Goal: Information Seeking & Learning: Learn about a topic

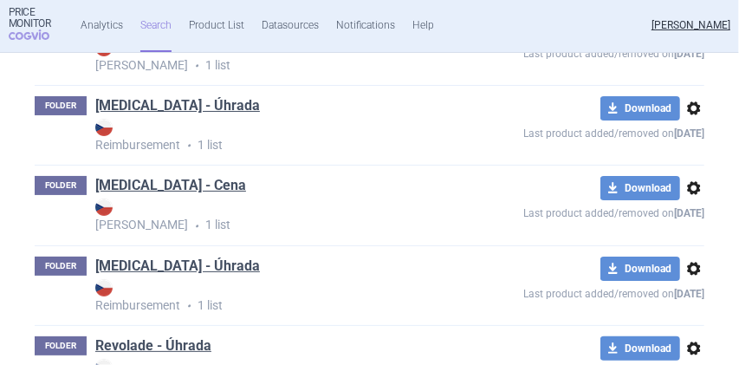
scroll to position [2309, 0]
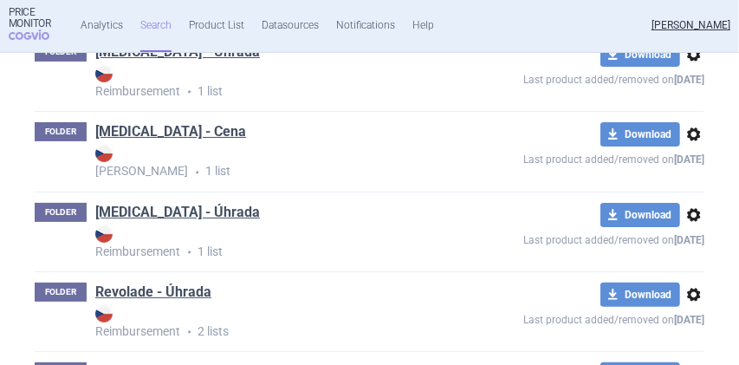
click at [172, 222] on link "[MEDICAL_DATA] - Úhrada" at bounding box center [177, 212] width 165 height 19
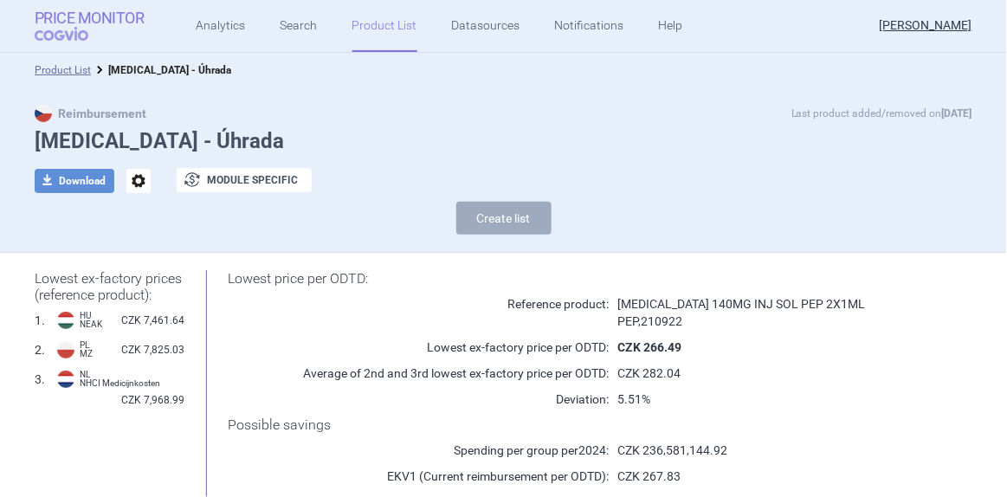
click at [64, 24] on strong "Price Monitor" at bounding box center [90, 18] width 110 height 17
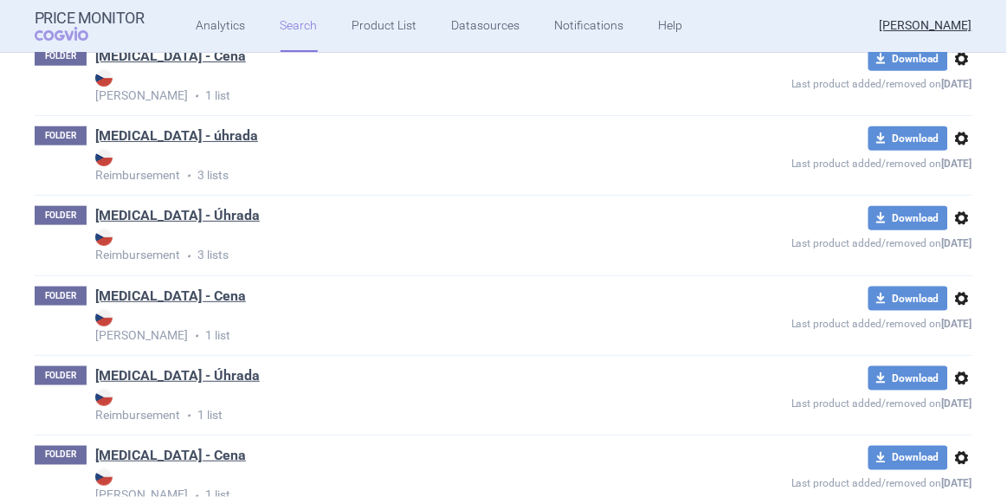
scroll to position [1889, 0]
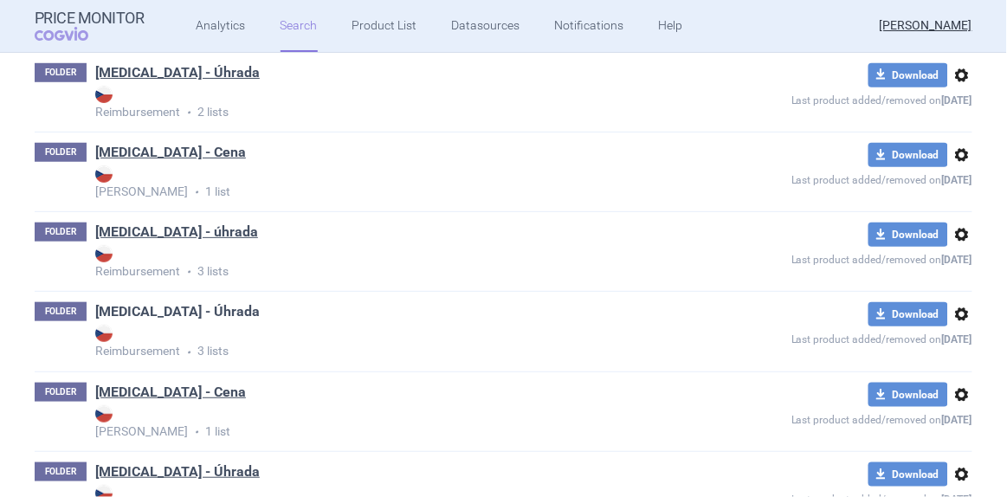
click at [179, 305] on link "[MEDICAL_DATA] - Úhrada" at bounding box center [177, 311] width 165 height 19
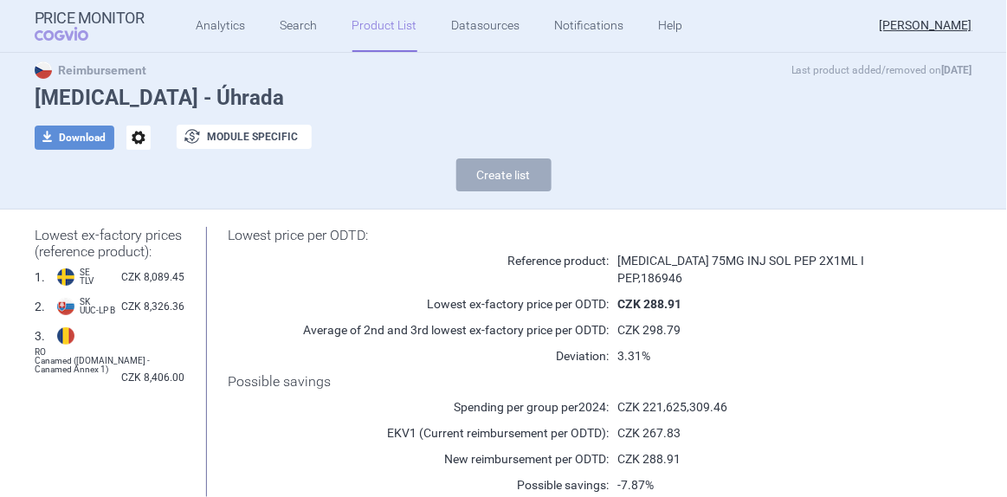
scroll to position [157, 0]
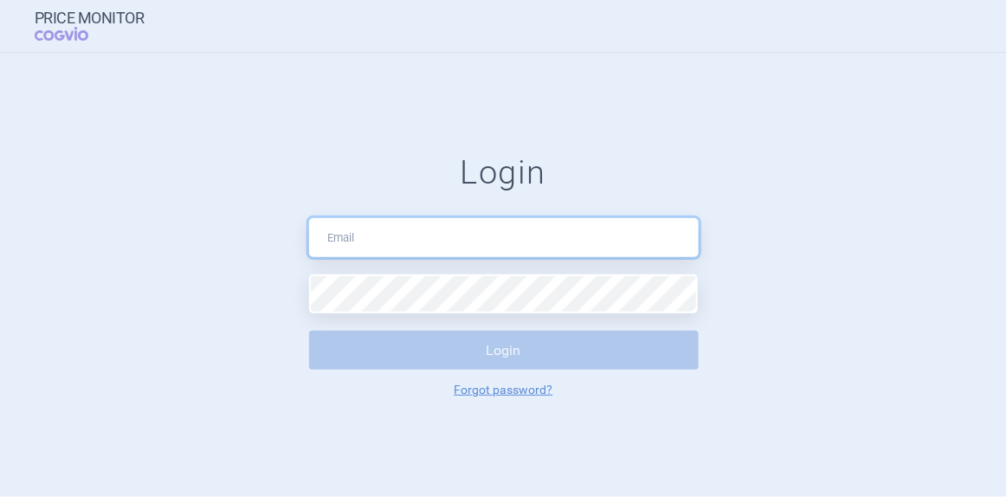
click at [553, 241] on input "text" at bounding box center [504, 237] width 390 height 39
type input "[EMAIL_ADDRESS][DOMAIN_NAME]"
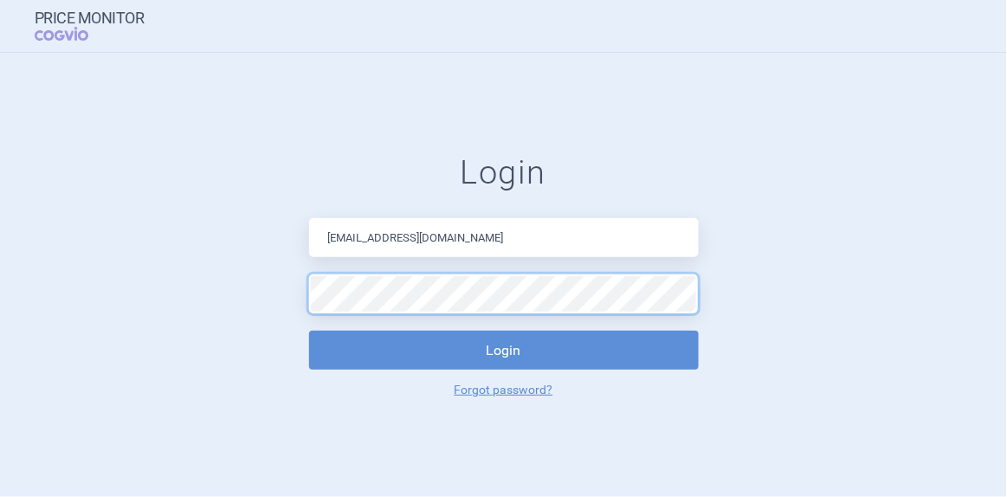
click at [309, 331] on button "Login" at bounding box center [504, 350] width 390 height 39
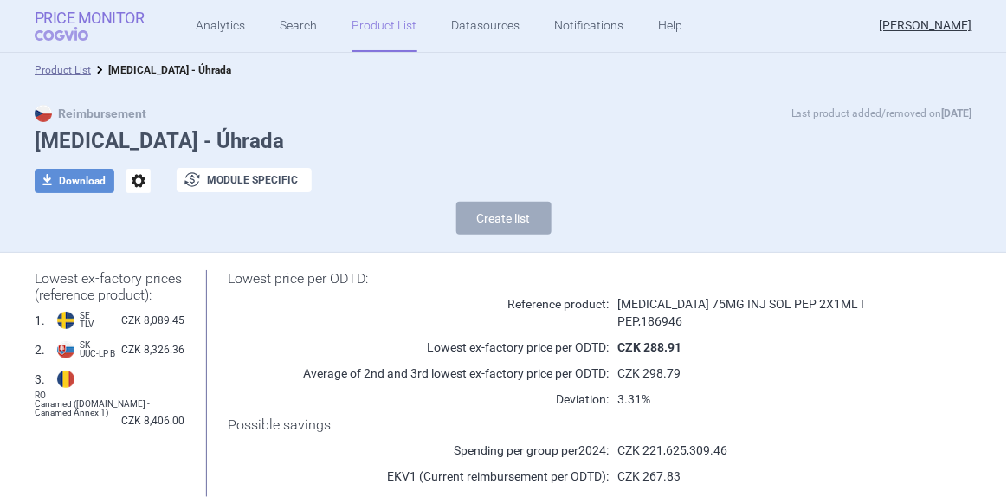
click at [55, 32] on span "COGVIO" at bounding box center [74, 34] width 78 height 14
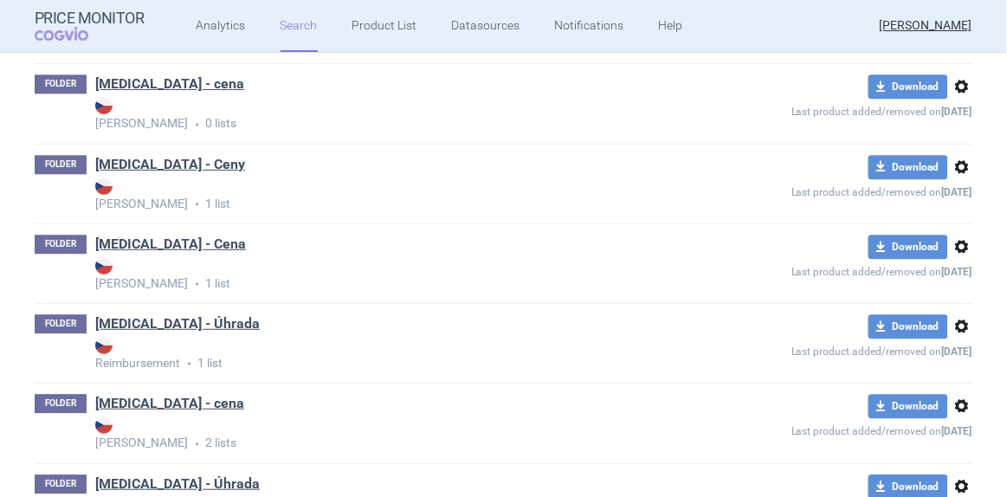
scroll to position [2597, 0]
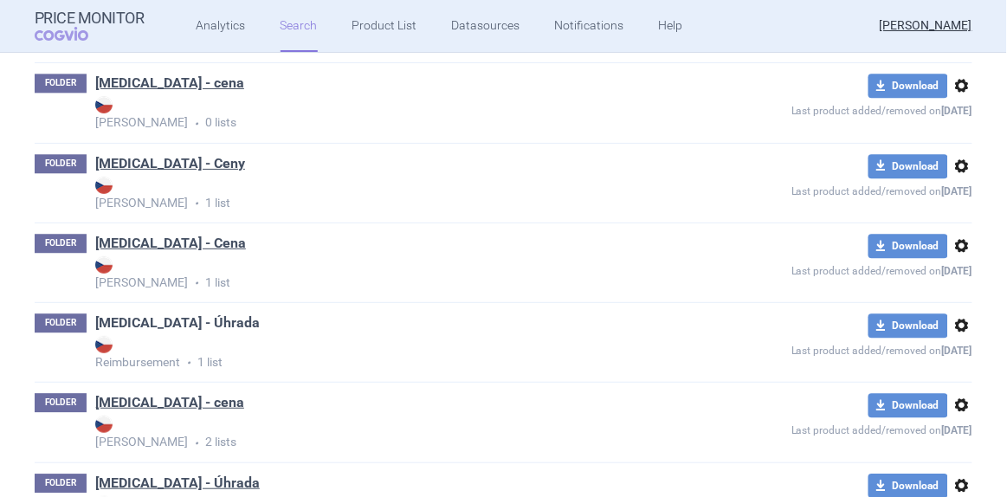
click at [154, 314] on link "[MEDICAL_DATA] - Úhrada" at bounding box center [177, 323] width 165 height 19
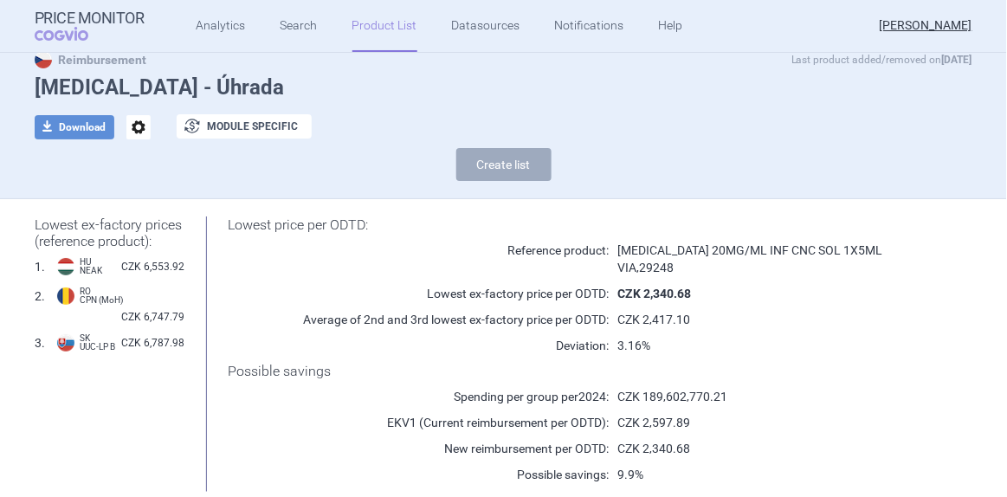
scroll to position [78, 0]
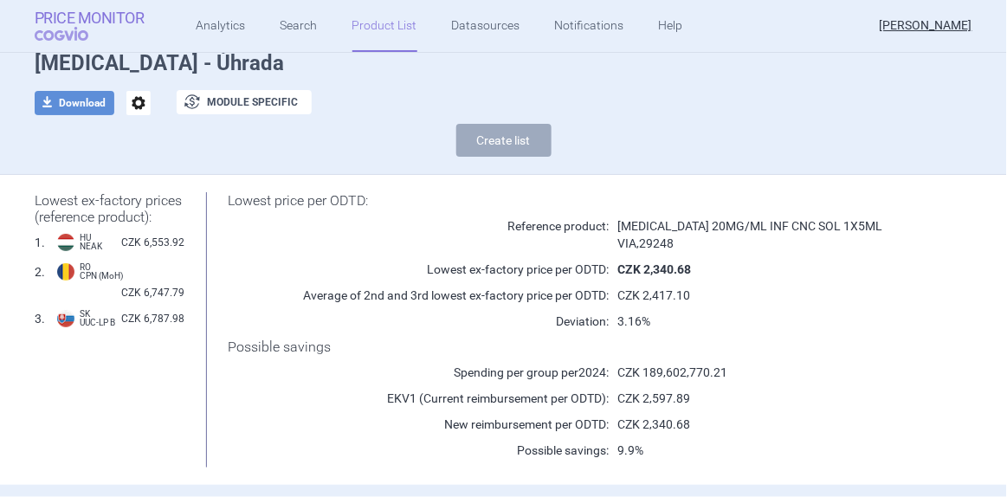
click at [78, 31] on span "COGVIO" at bounding box center [74, 34] width 78 height 14
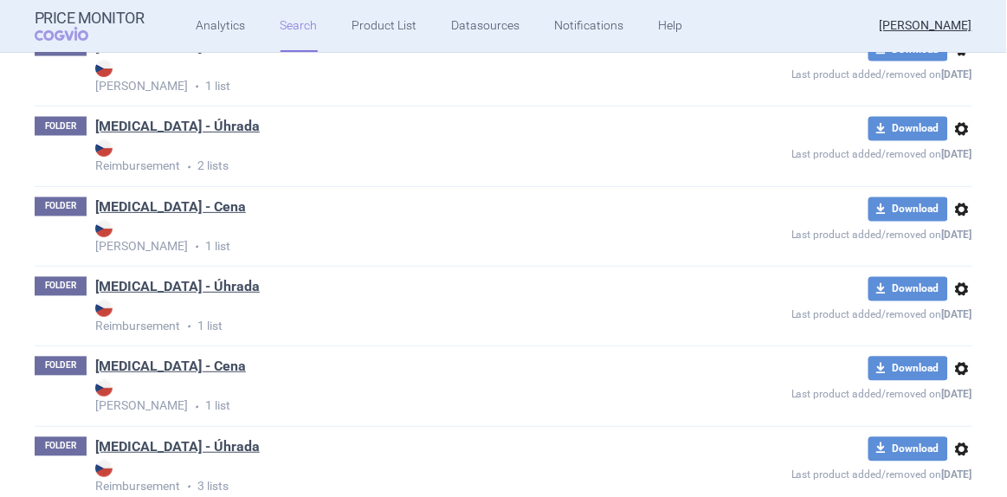
scroll to position [708, 0]
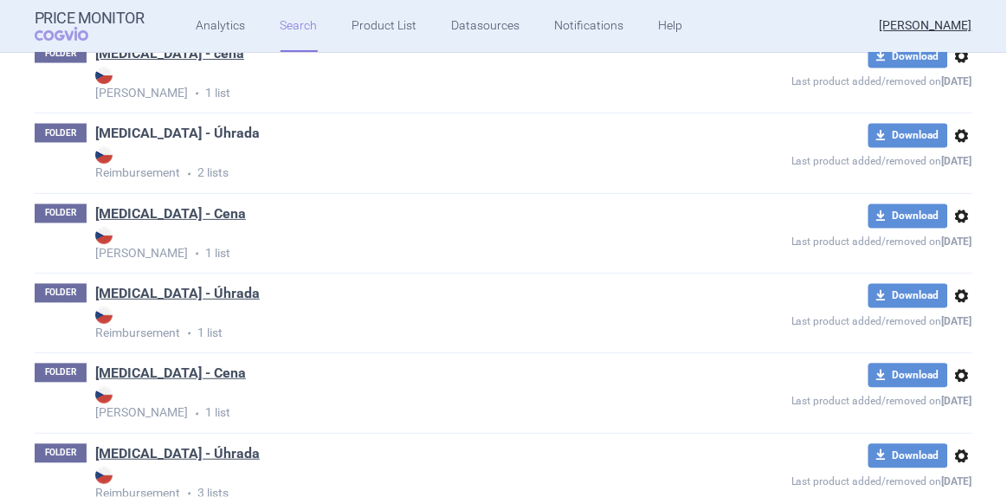
click at [169, 139] on link "[MEDICAL_DATA] - Úhrada" at bounding box center [177, 133] width 165 height 19
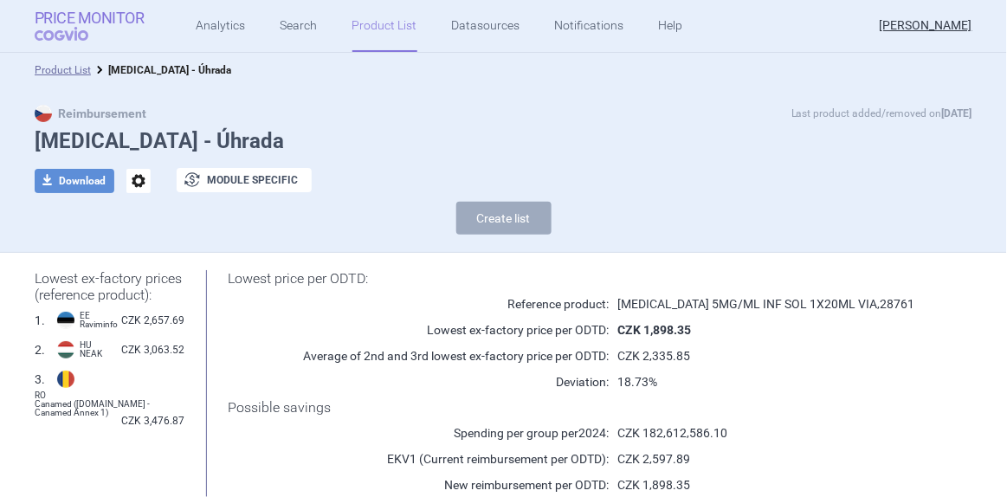
click at [60, 31] on span "COGVIO" at bounding box center [74, 34] width 78 height 14
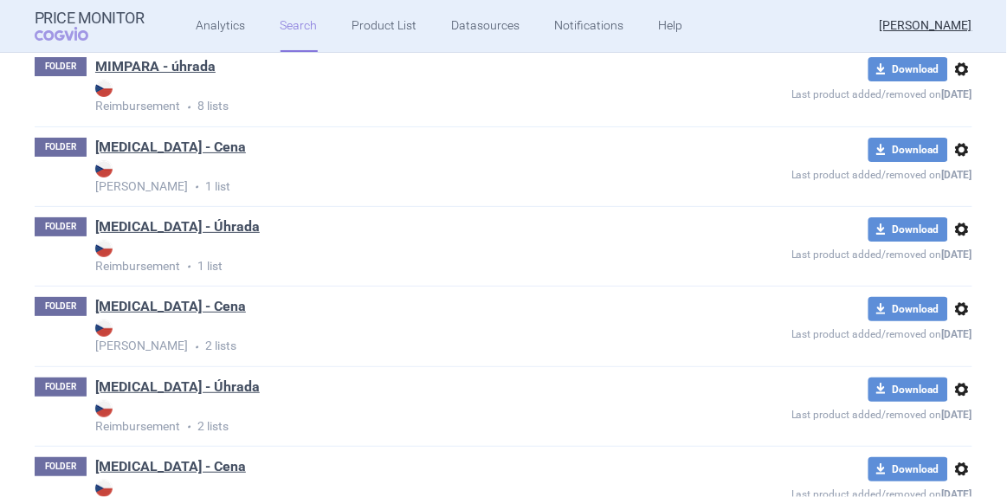
scroll to position [1575, 0]
click at [154, 223] on link "[MEDICAL_DATA] - Úhrada" at bounding box center [177, 226] width 165 height 19
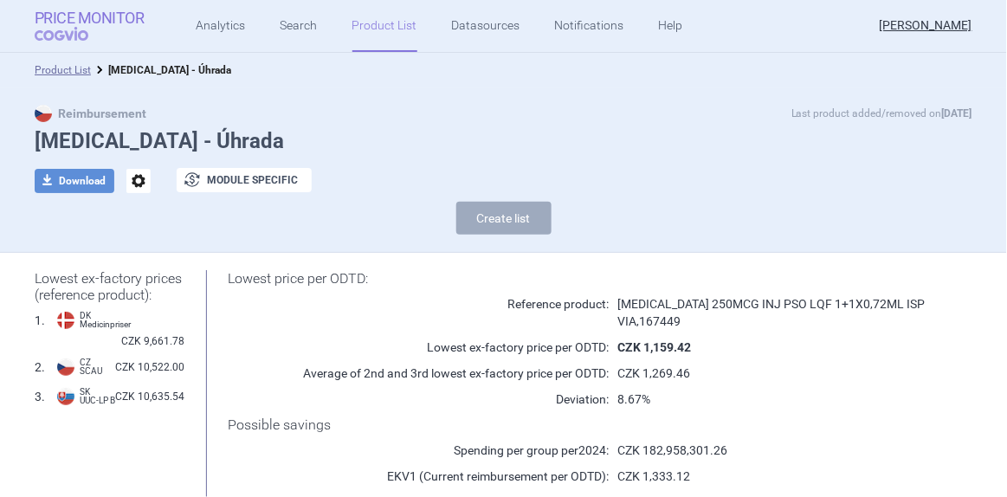
click at [77, 13] on strong "Price Monitor" at bounding box center [90, 18] width 110 height 17
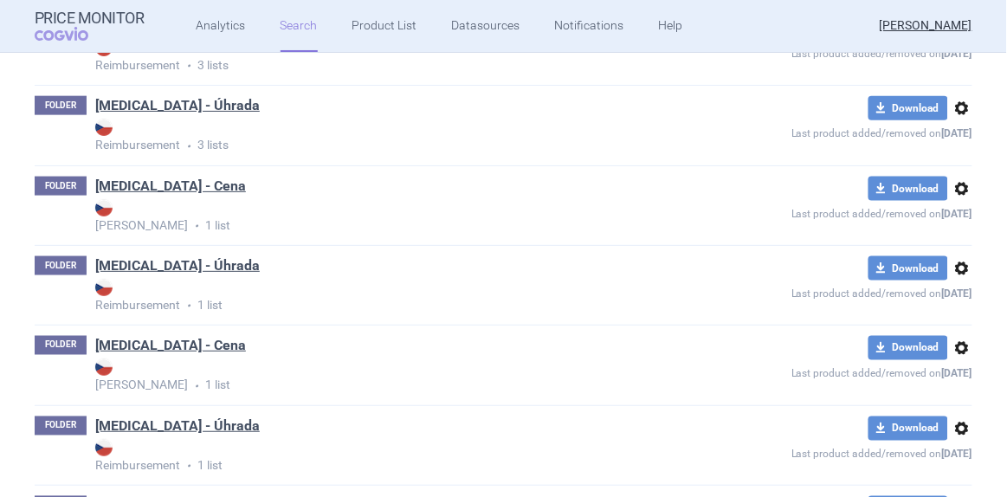
scroll to position [2283, 0]
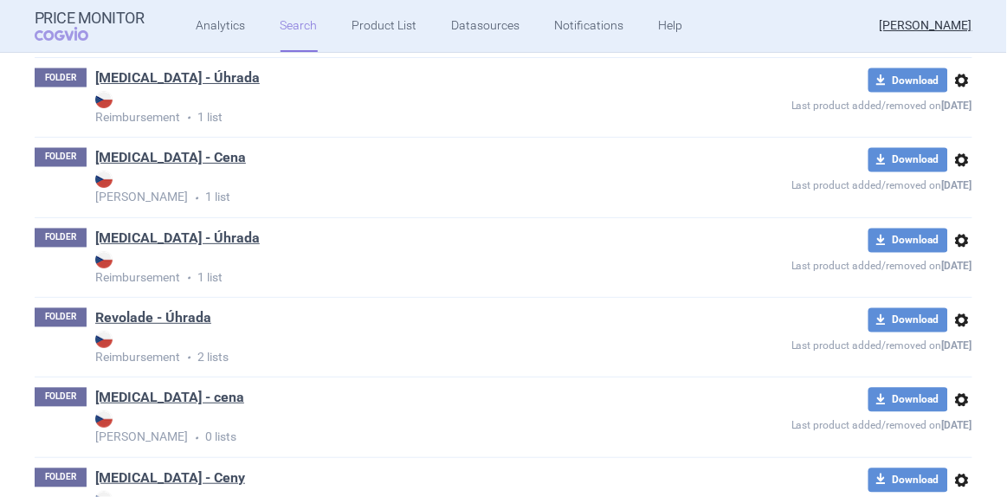
click at [188, 314] on link "Revolade - Úhrada" at bounding box center [153, 317] width 116 height 19
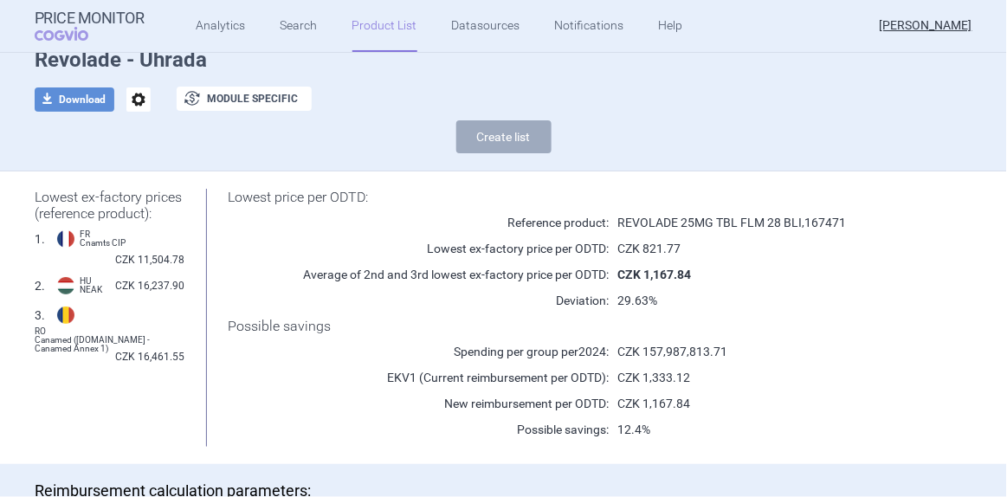
scroll to position [78, 0]
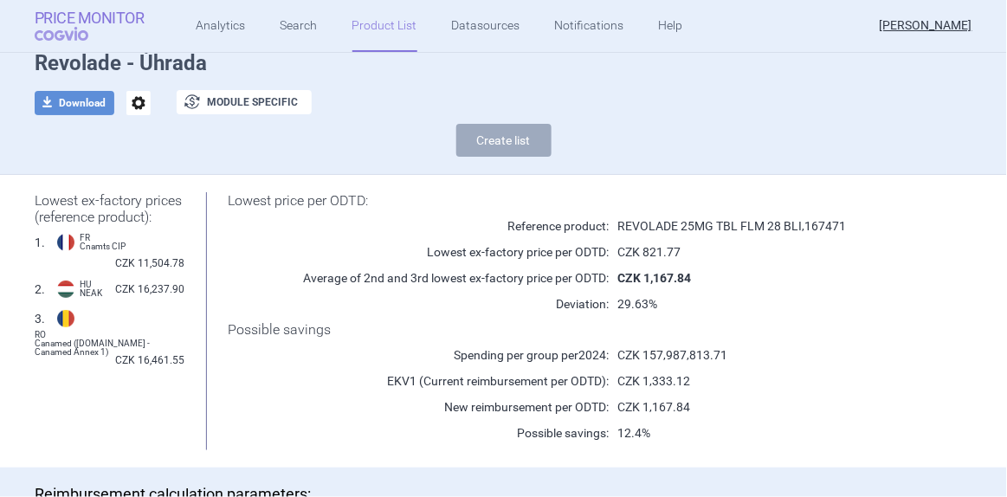
click at [64, 30] on span "COGVIO" at bounding box center [74, 34] width 78 height 14
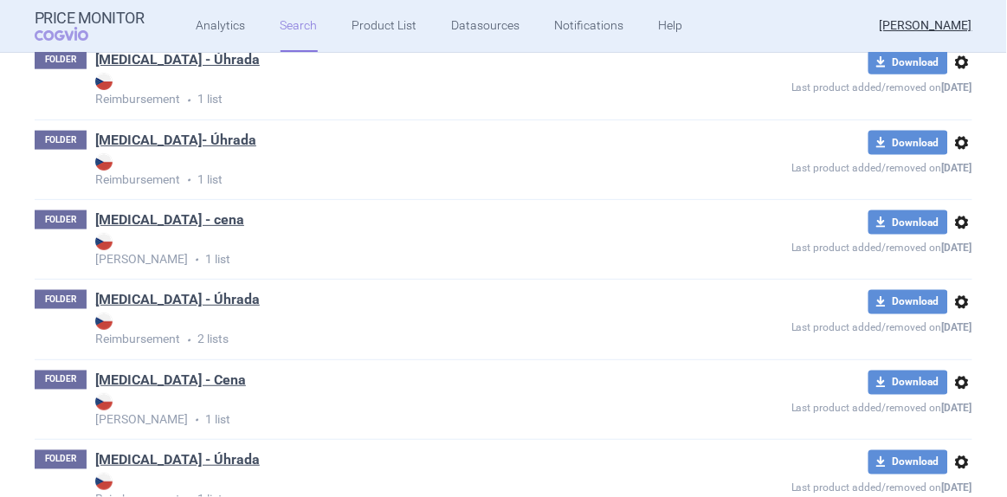
scroll to position [472, 0]
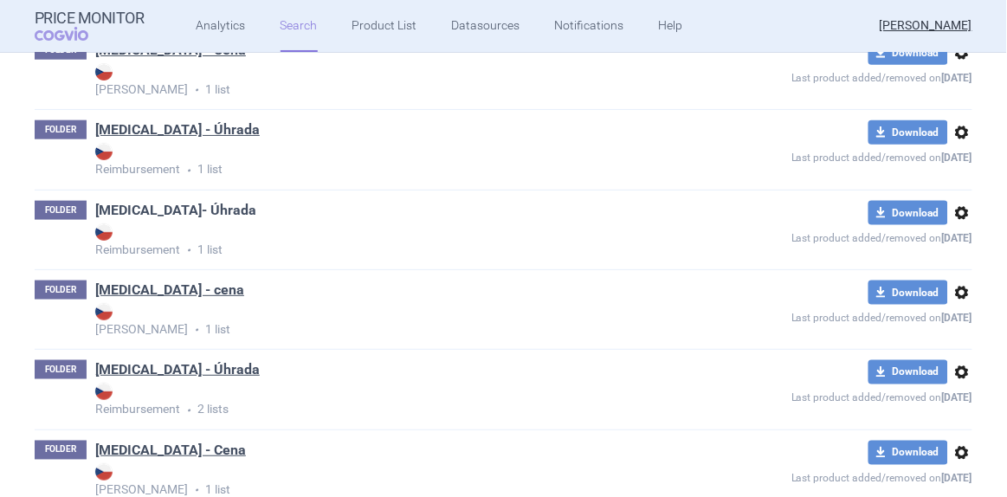
click at [129, 210] on link "[MEDICAL_DATA]- Úhrada" at bounding box center [175, 210] width 161 height 19
